Goal: Task Accomplishment & Management: Complete application form

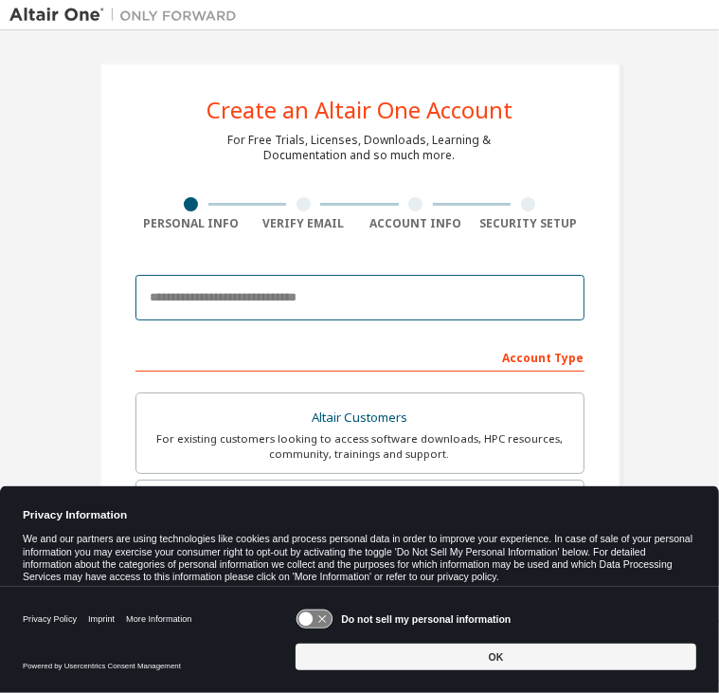
click at [273, 287] on input "email" at bounding box center [360, 297] width 449 height 45
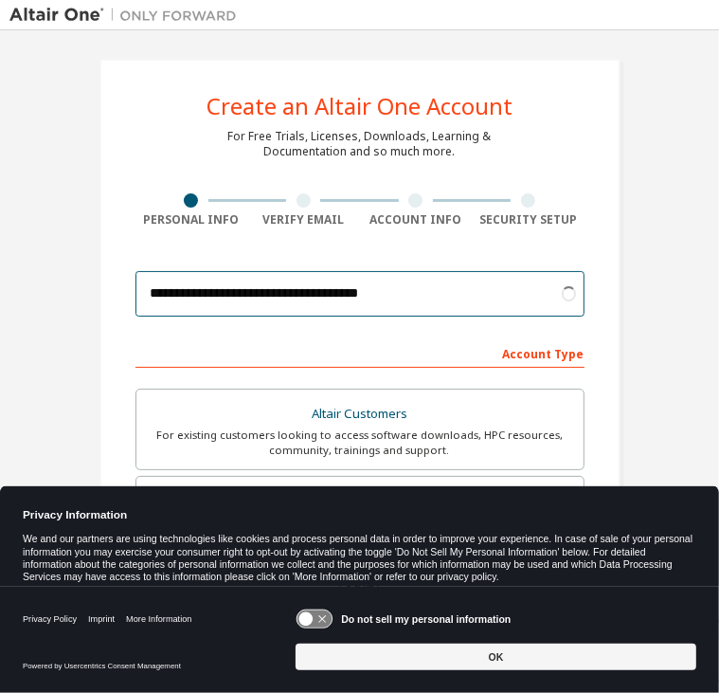
type input "**********"
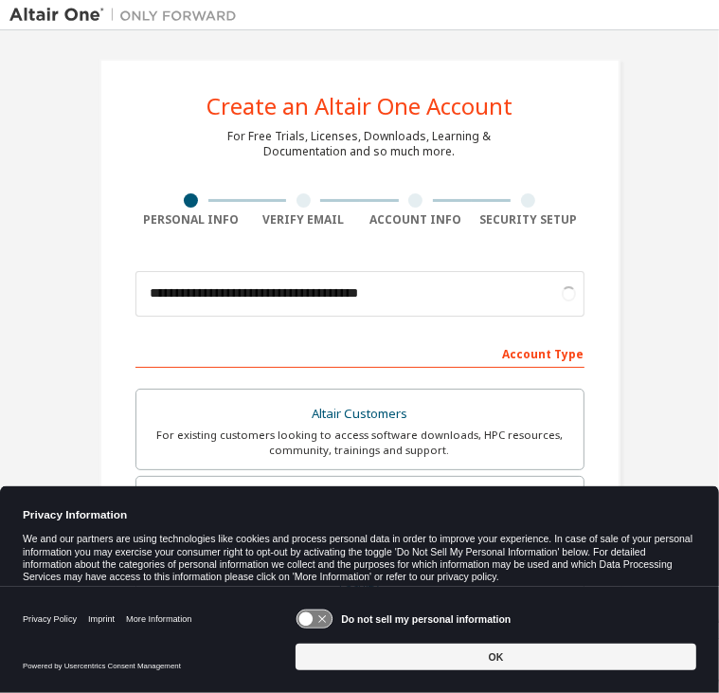
click at [296, 349] on div "Account Type" at bounding box center [360, 352] width 449 height 30
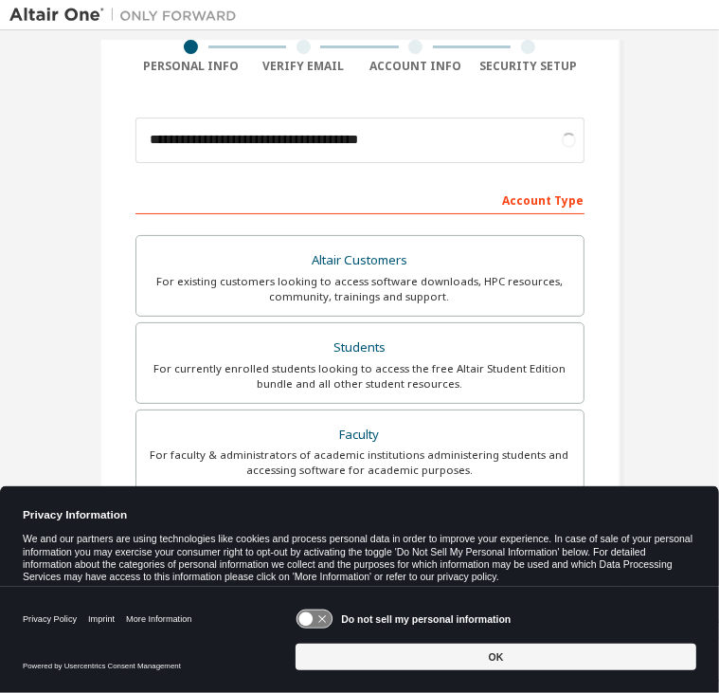
scroll to position [167, 0]
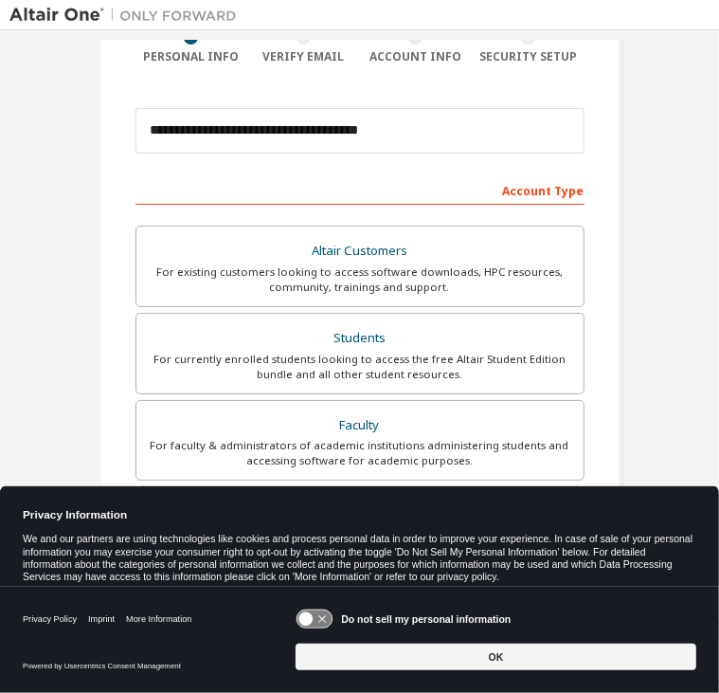
click at [296, 352] on div "For currently enrolled students looking to access the free Altair Student Editi…" at bounding box center [360, 367] width 425 height 30
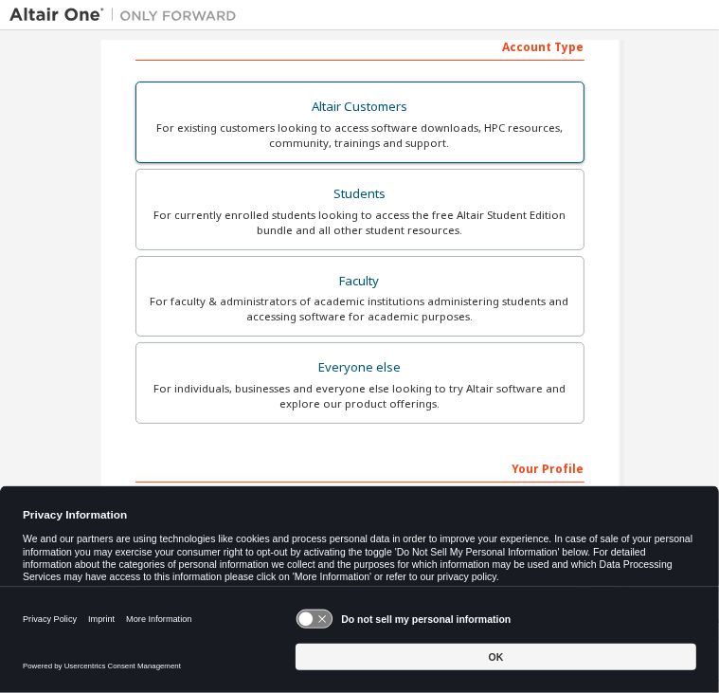
scroll to position [471, 0]
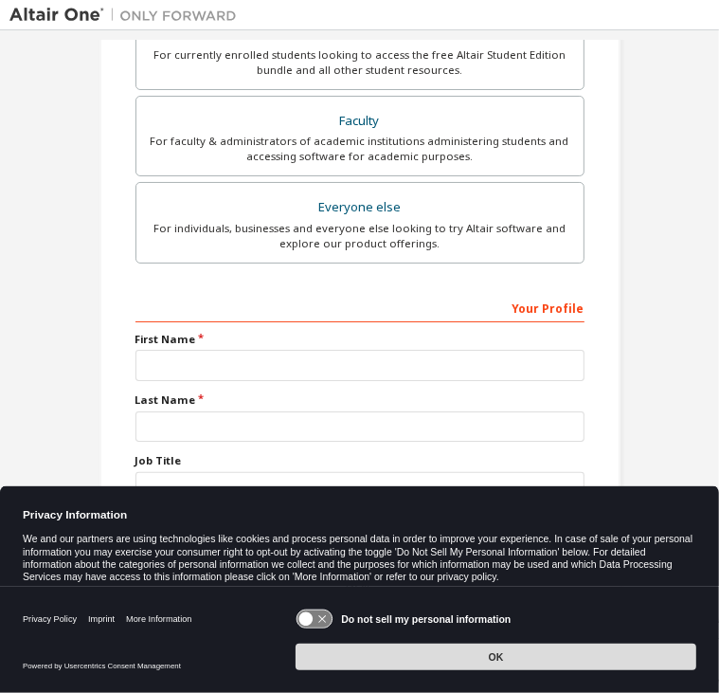
click at [534, 655] on button "OK" at bounding box center [496, 656] width 401 height 27
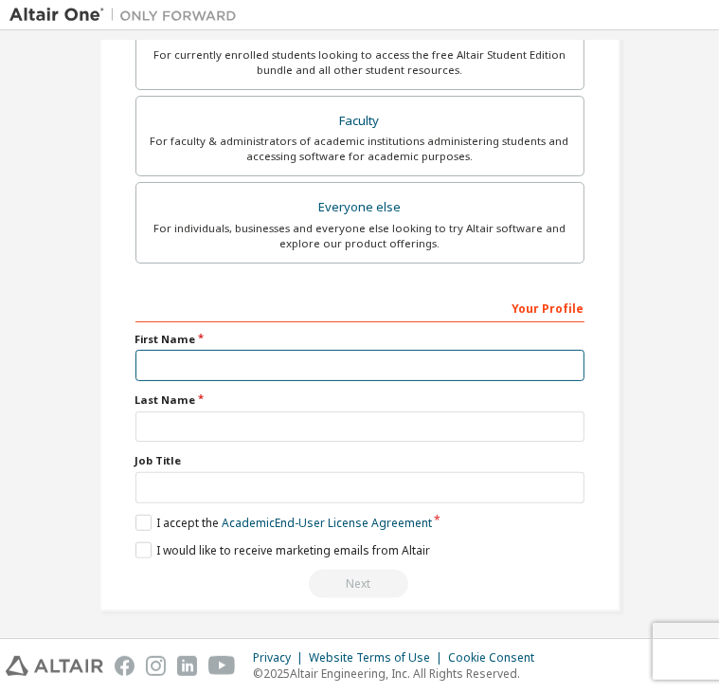
click at [344, 374] on input "text" at bounding box center [360, 365] width 449 height 31
type input "*****"
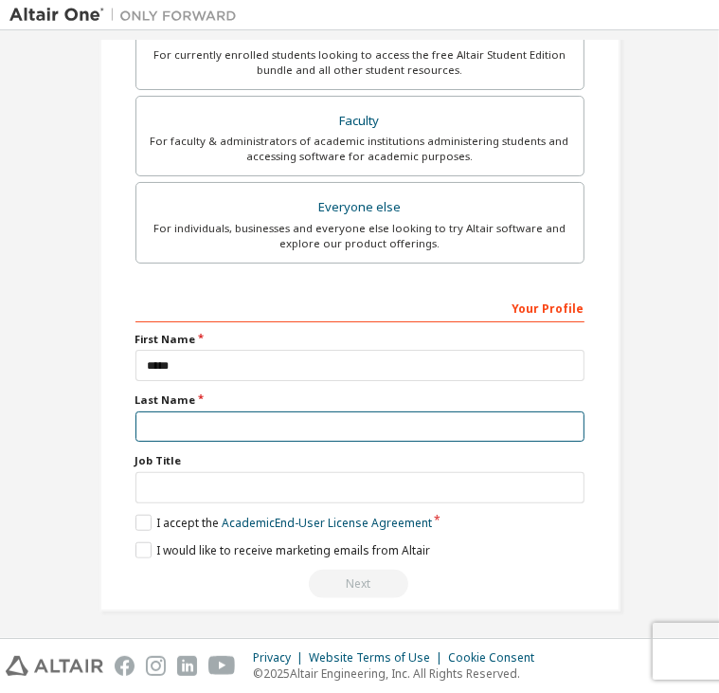
click at [353, 425] on input "text" at bounding box center [360, 426] width 449 height 31
type input "**********"
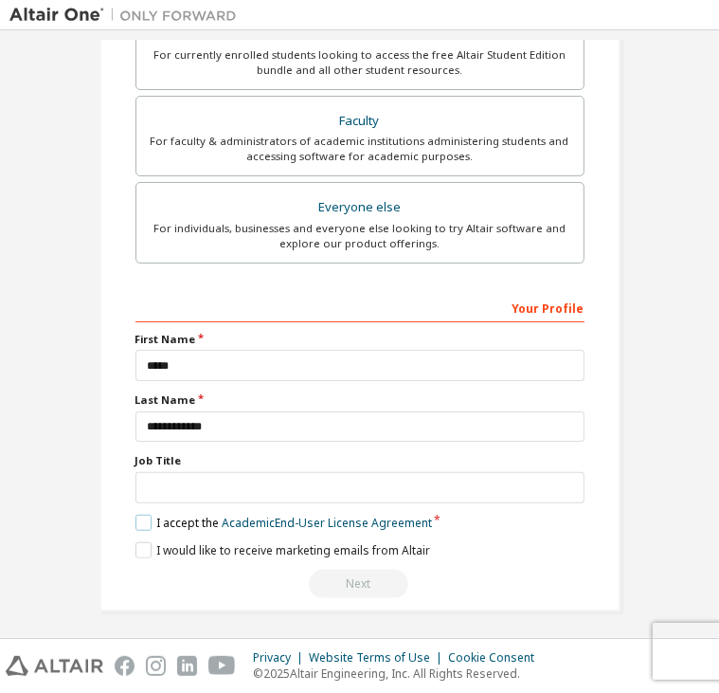
click at [140, 520] on label "I accept the Academic End-User License Agreement" at bounding box center [284, 523] width 297 height 16
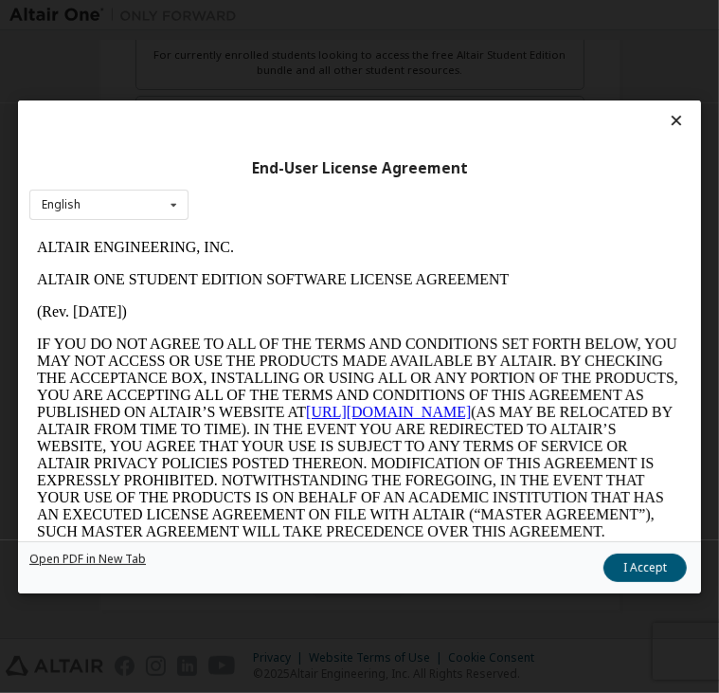
scroll to position [0, 0]
click at [663, 560] on button "I Accept" at bounding box center [645, 566] width 83 height 28
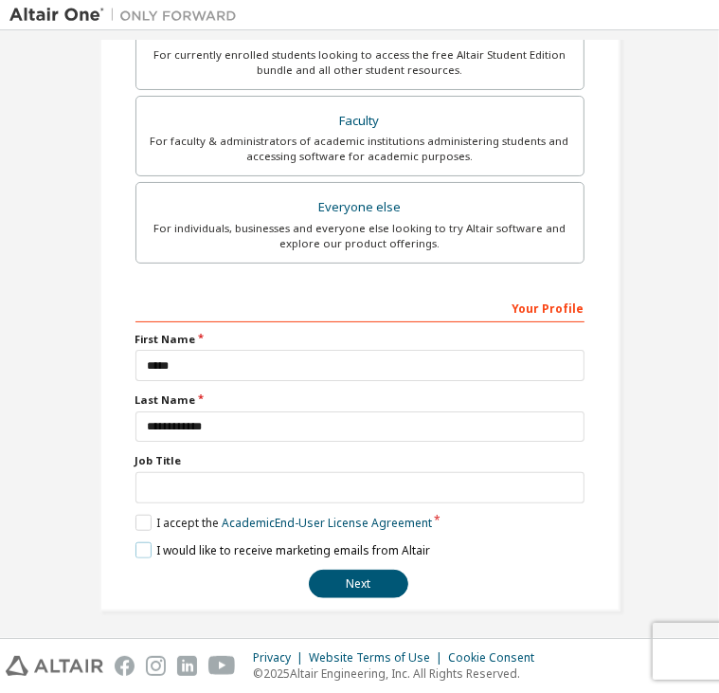
click at [140, 546] on label "I would like to receive marketing emails from Altair" at bounding box center [283, 550] width 295 height 16
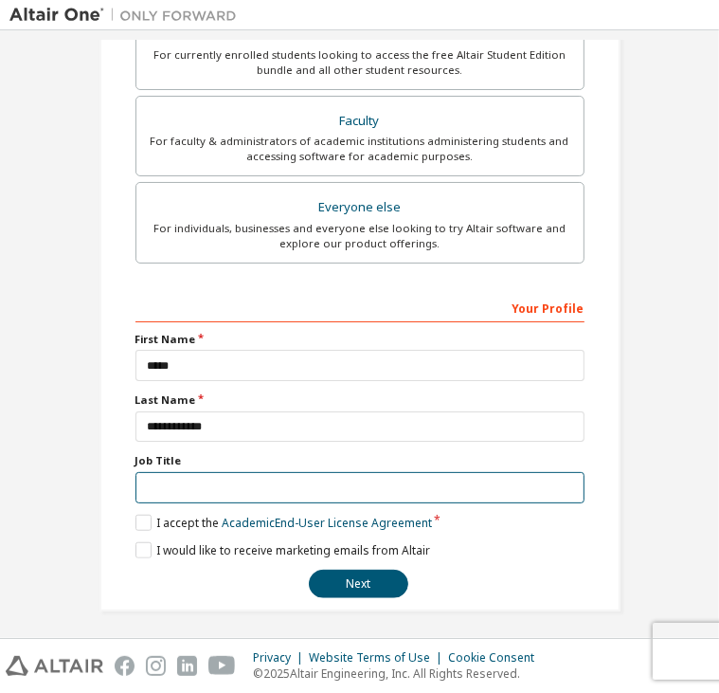
click at [244, 479] on input "text" at bounding box center [360, 487] width 449 height 31
type input "*******"
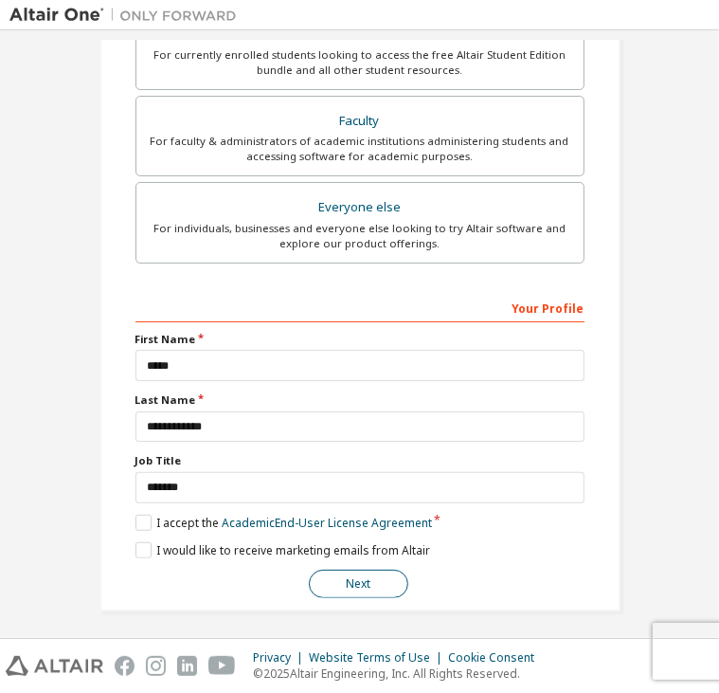
click at [368, 586] on button "Next" at bounding box center [358, 584] width 99 height 28
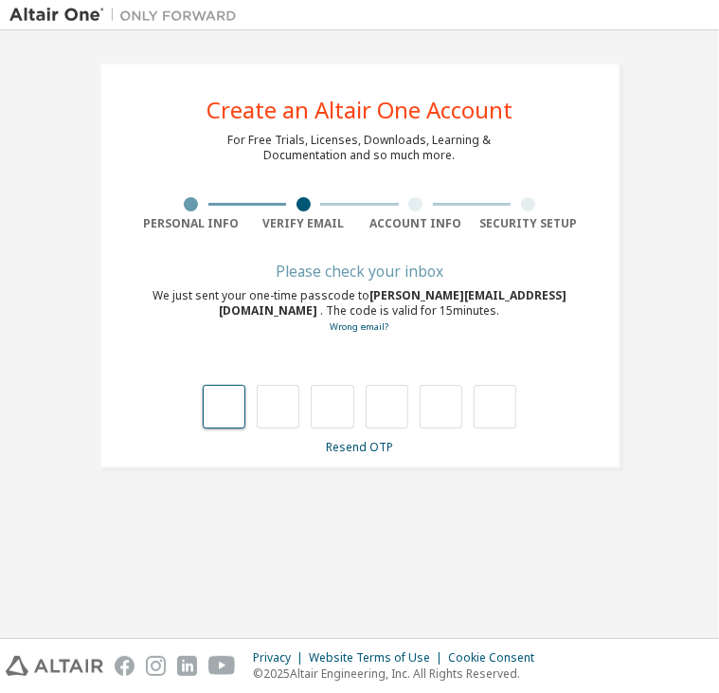
drag, startPoint x: 368, startPoint y: 586, endPoint x: 236, endPoint y: 404, distance: 224.6
click at [236, 404] on input "text" at bounding box center [224, 407] width 43 height 44
type input "*"
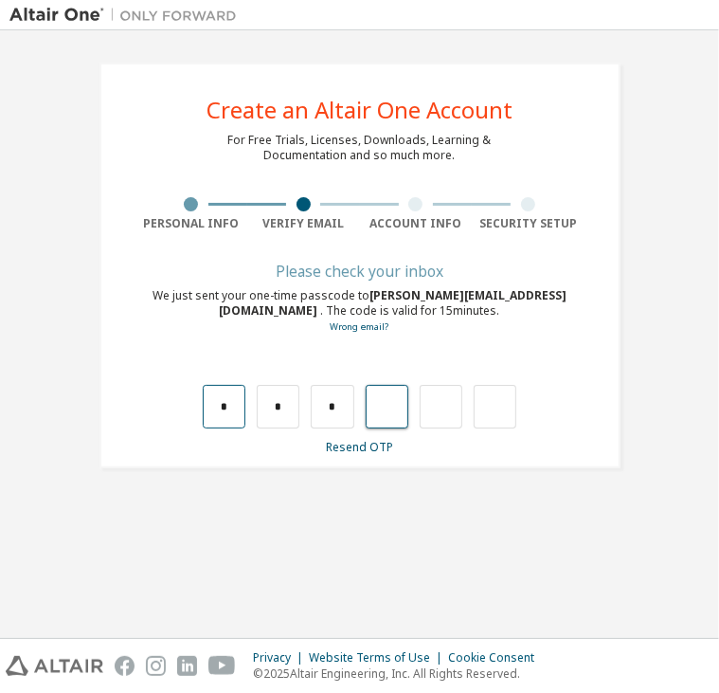
type input "*"
